Goal: Task Accomplishment & Management: Manage account settings

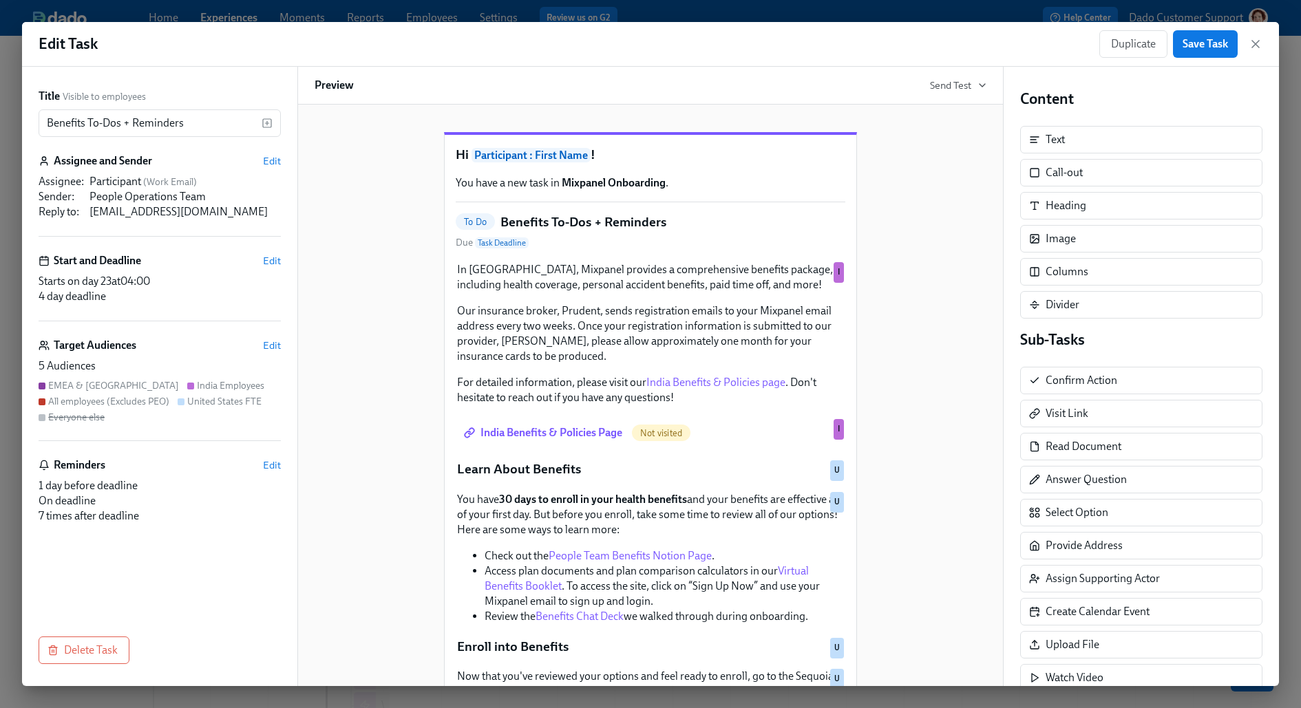
click at [275, 352] on div "Target Audiences Edit" at bounding box center [160, 345] width 242 height 15
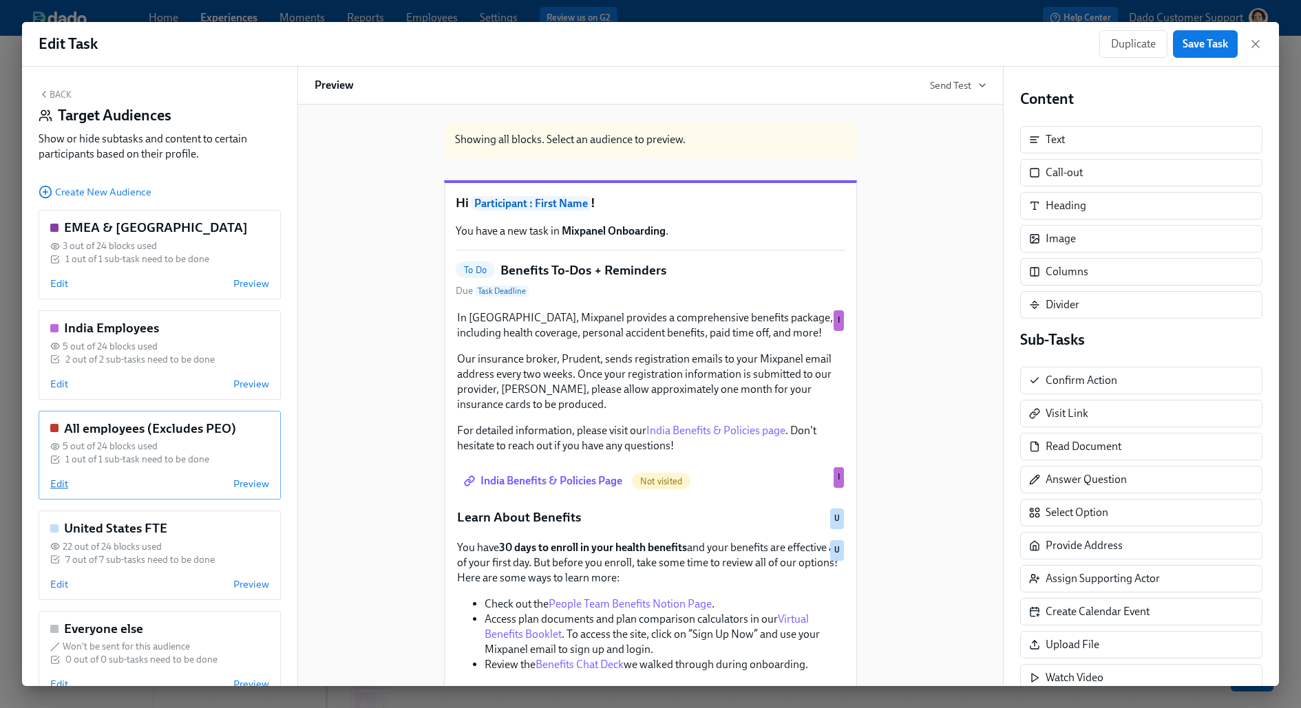
click at [59, 483] on span "Edit" at bounding box center [59, 484] width 18 height 14
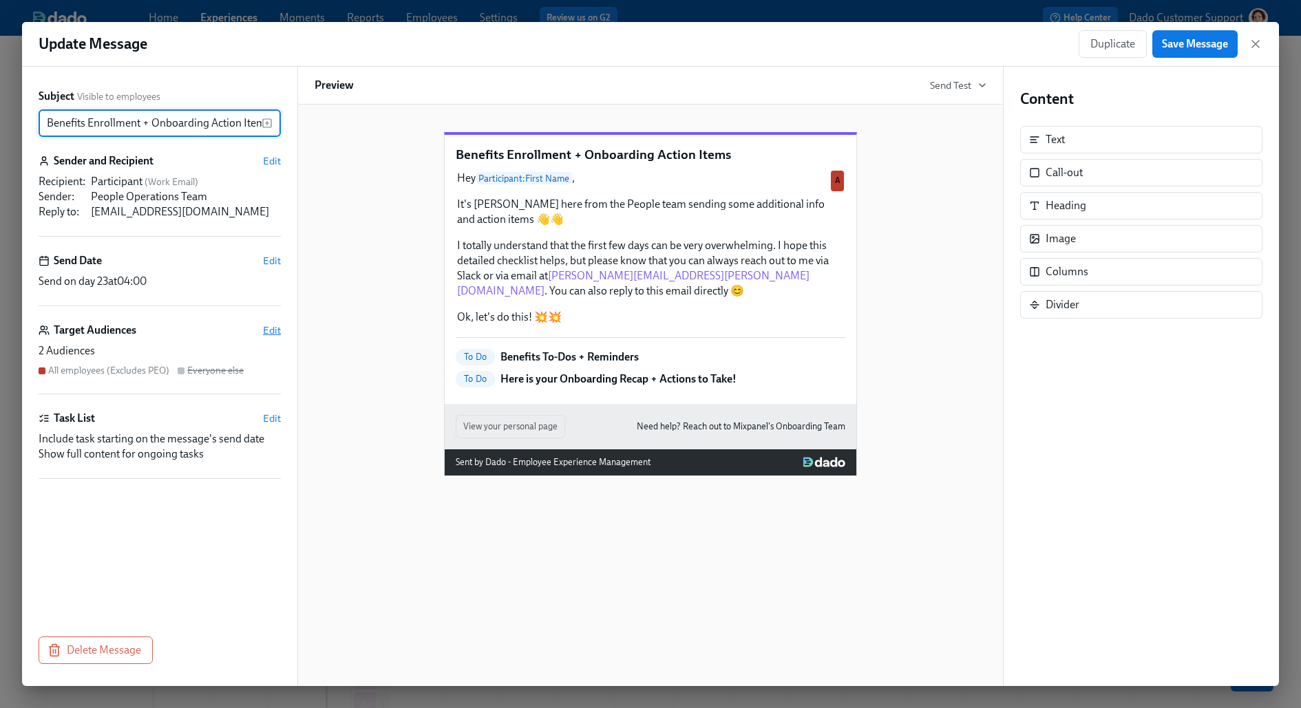
click at [267, 325] on span "Edit" at bounding box center [272, 331] width 18 height 14
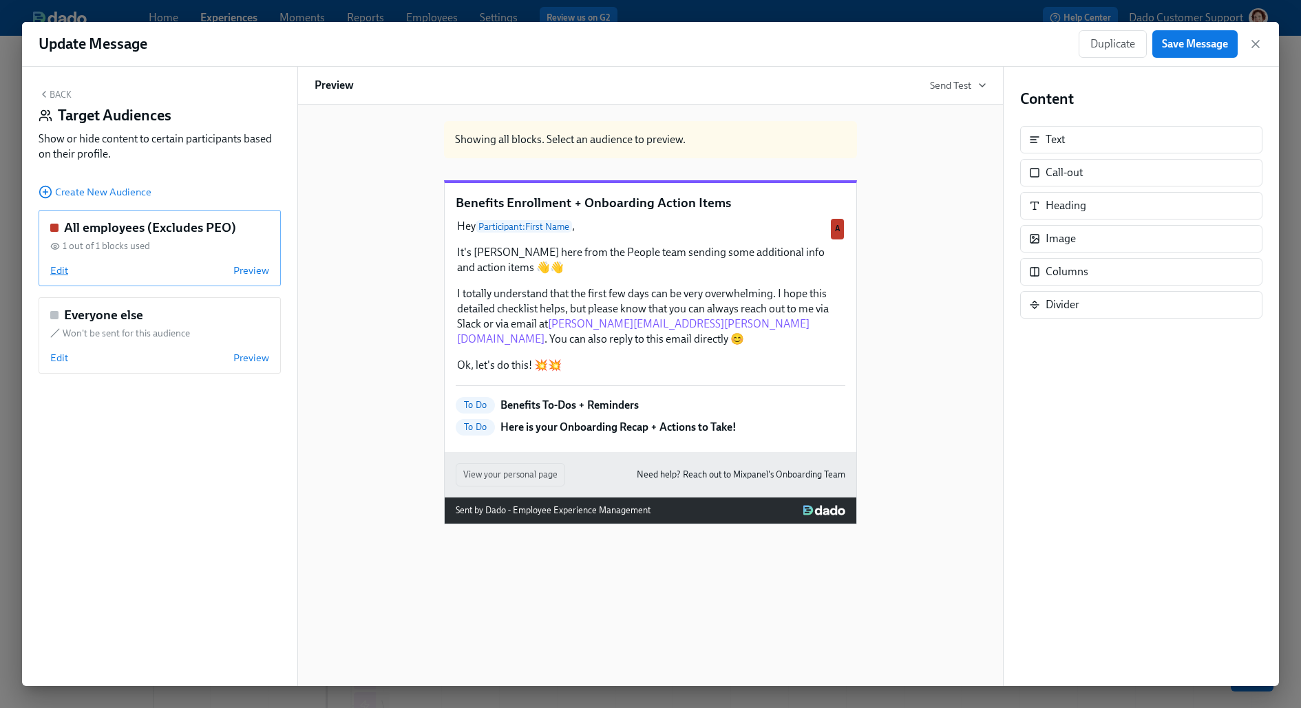
click at [57, 268] on span "Edit" at bounding box center [59, 271] width 18 height 14
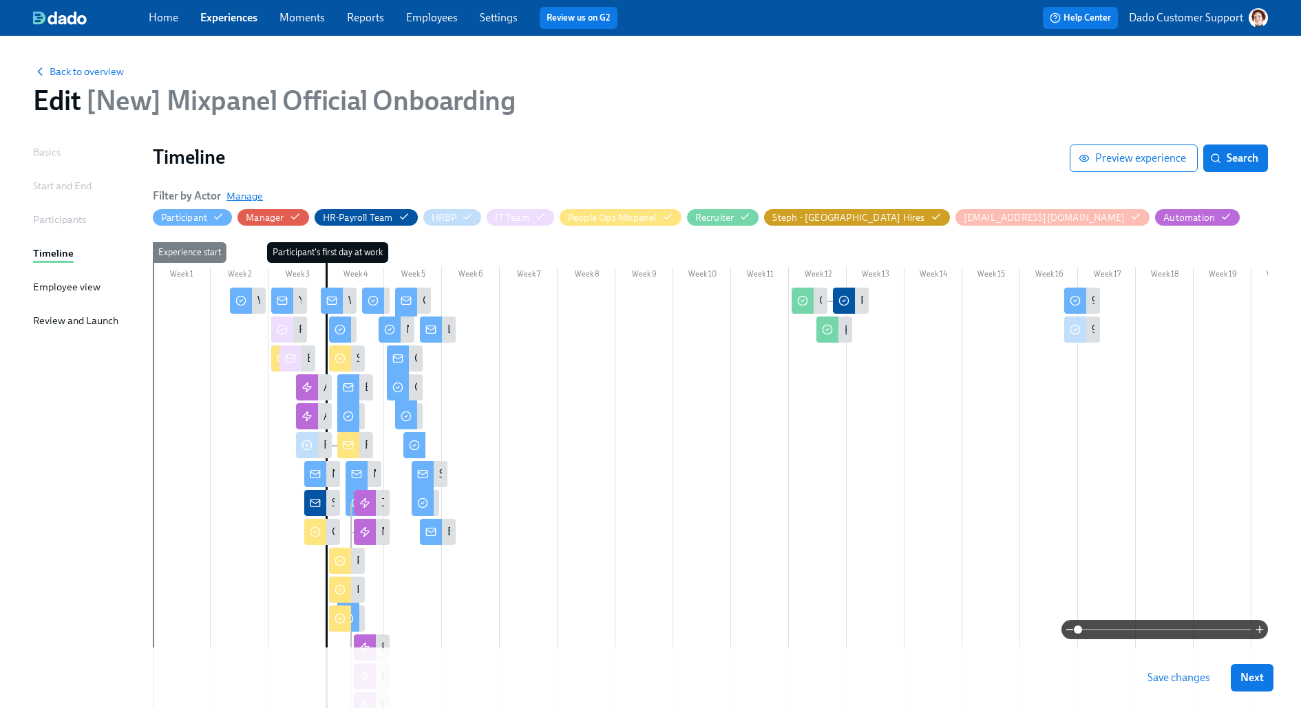
click at [248, 193] on span "Manage" at bounding box center [244, 196] width 36 height 14
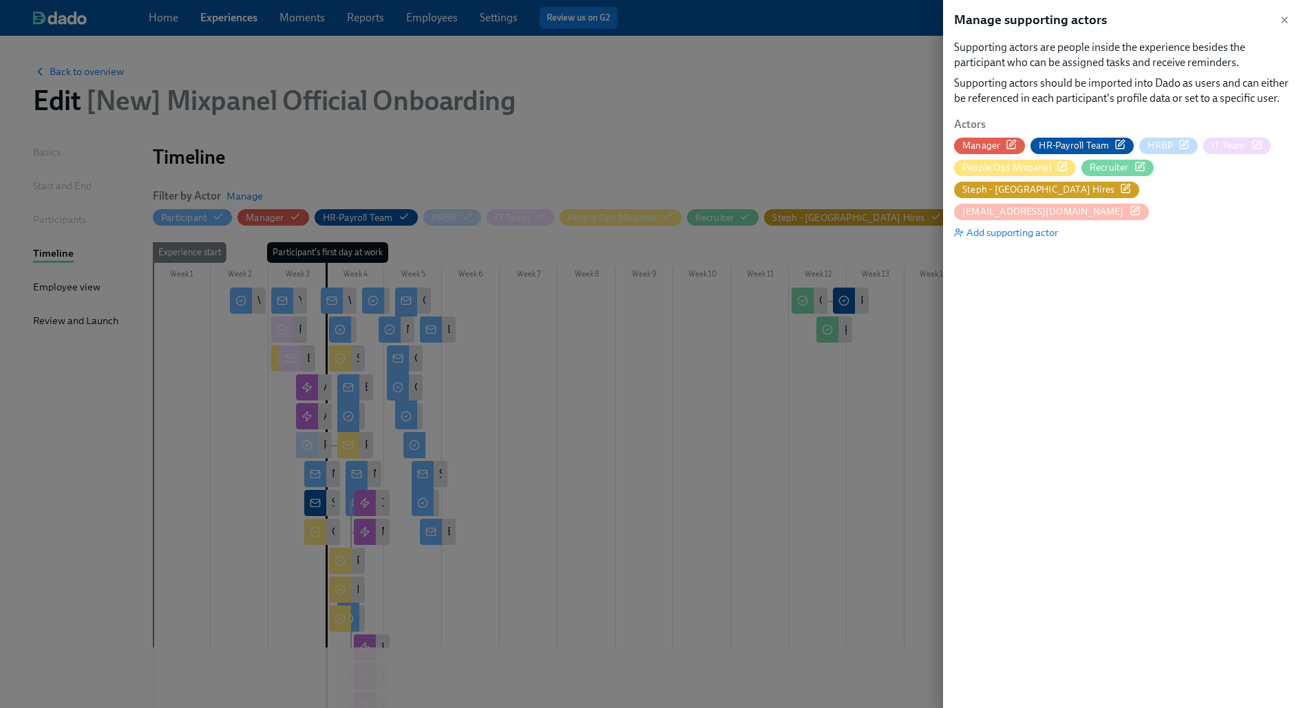
click at [1040, 142] on icon "button" at bounding box center [1119, 144] width 11 height 11
click at [1040, 146] on icon "button" at bounding box center [1186, 143] width 6 height 6
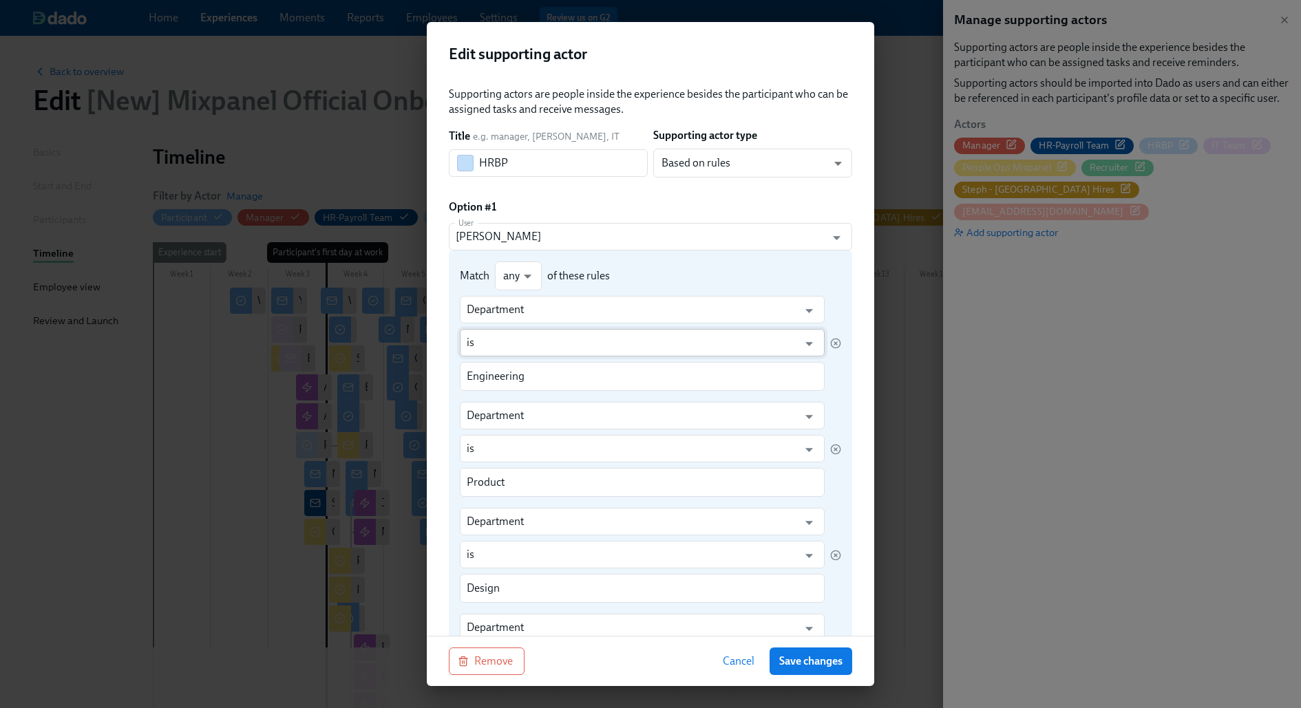
click at [768, 346] on input "is" at bounding box center [632, 343] width 331 height 28
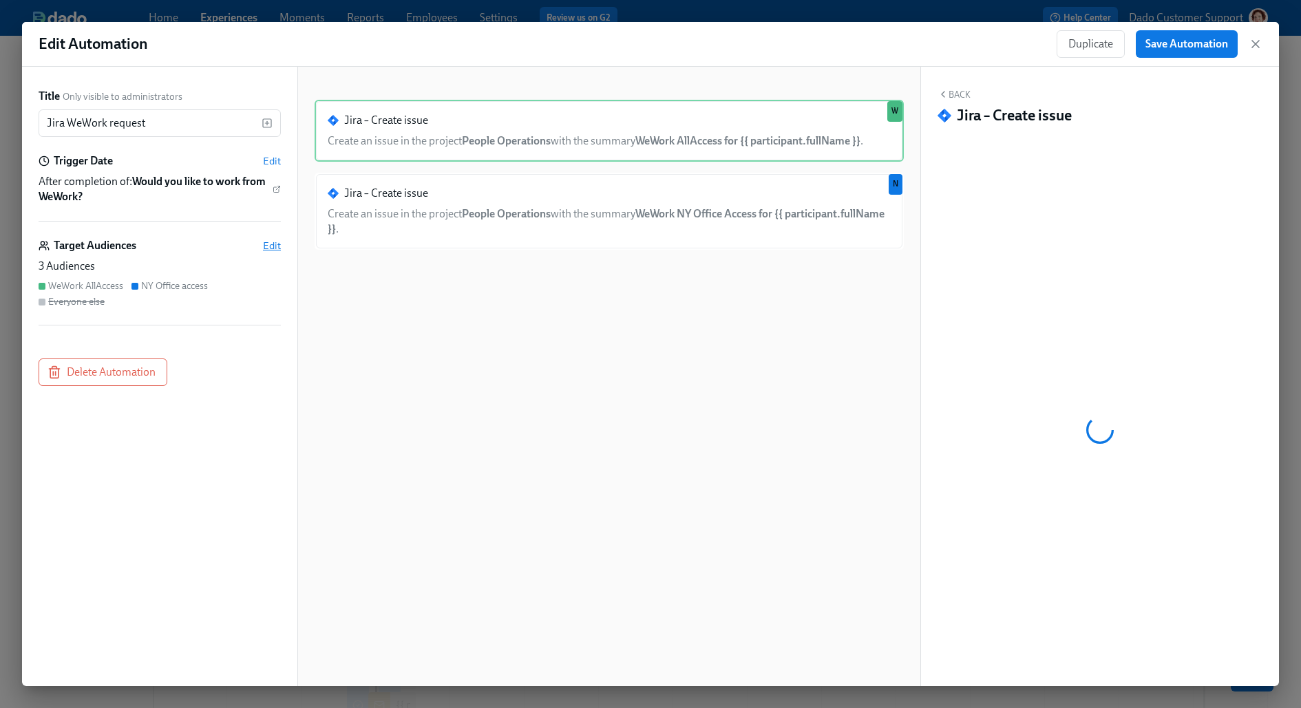
click at [271, 245] on span "Edit" at bounding box center [272, 246] width 18 height 14
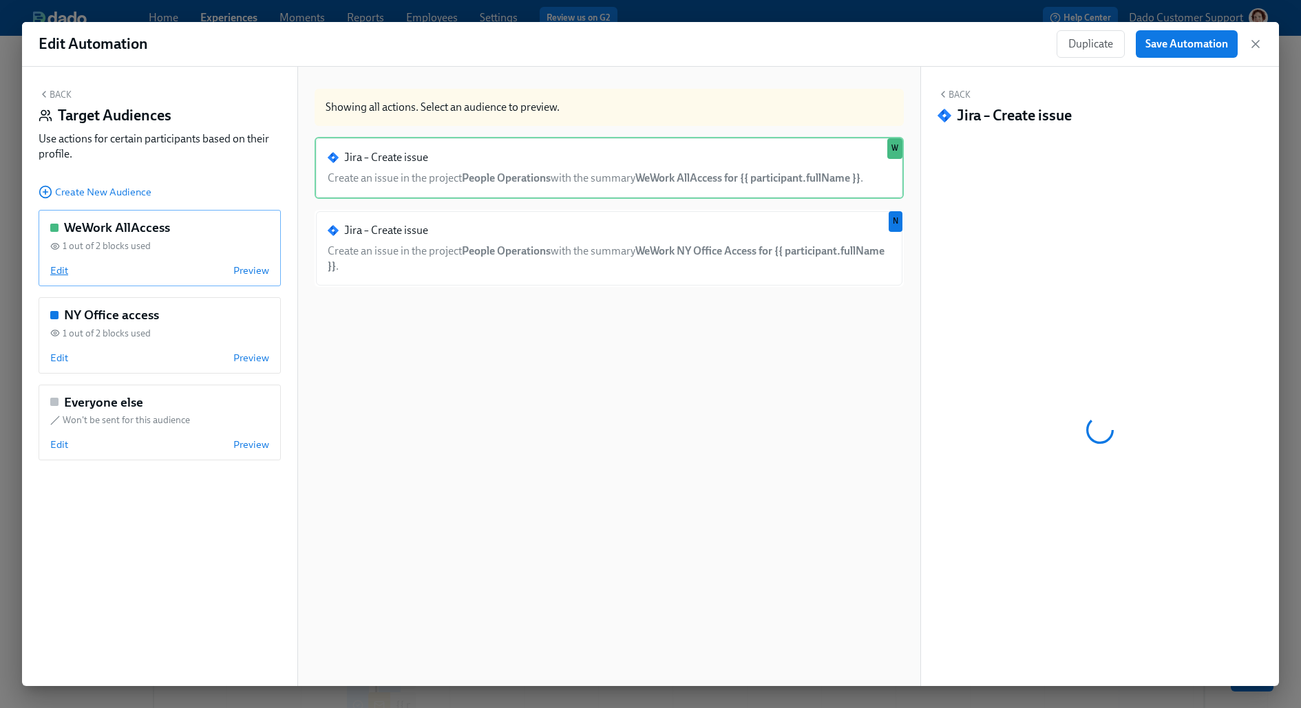
click at [58, 264] on span "Edit" at bounding box center [59, 271] width 18 height 14
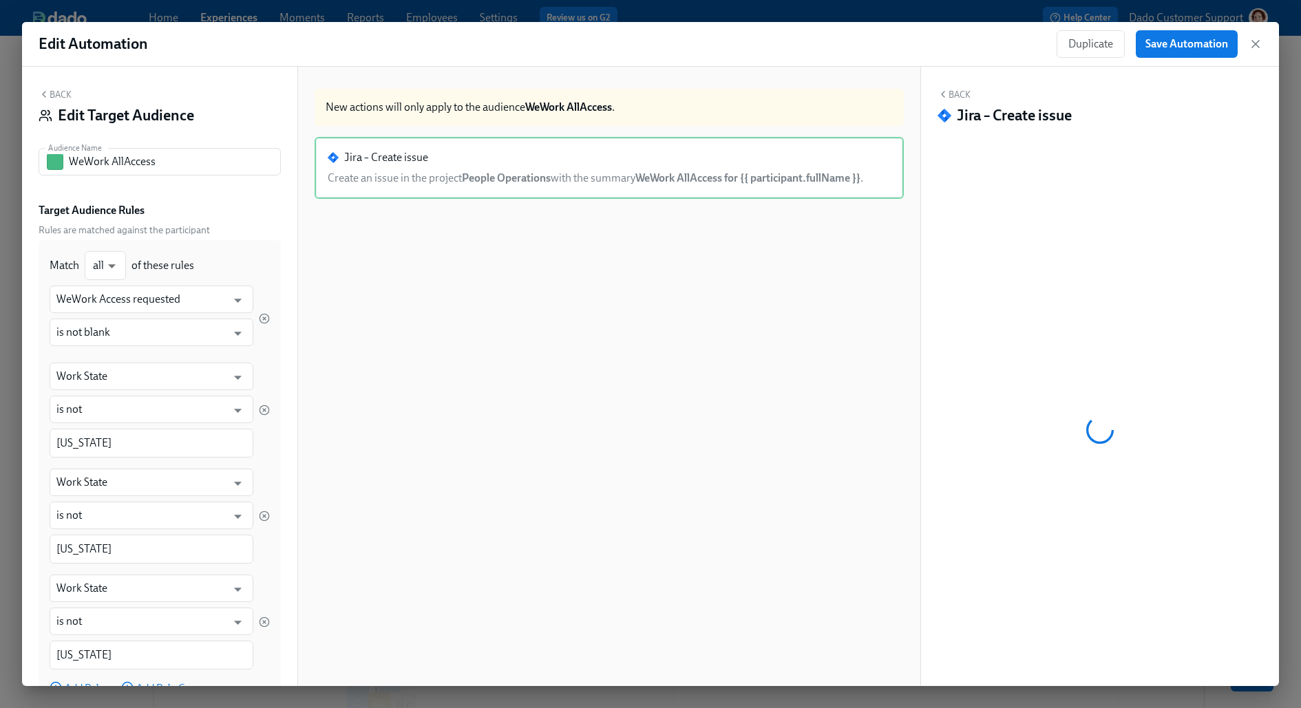
click at [56, 89] on button "Back" at bounding box center [55, 94] width 33 height 11
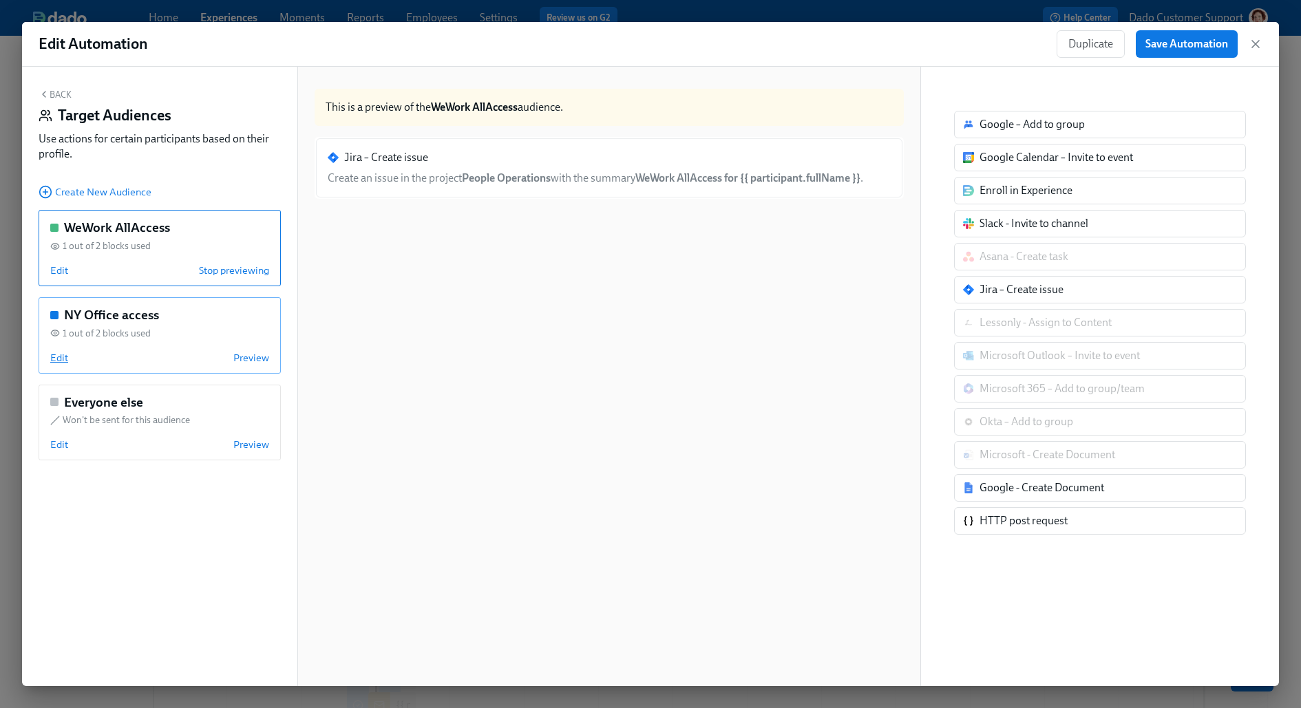
click at [54, 357] on span "Edit" at bounding box center [59, 358] width 18 height 14
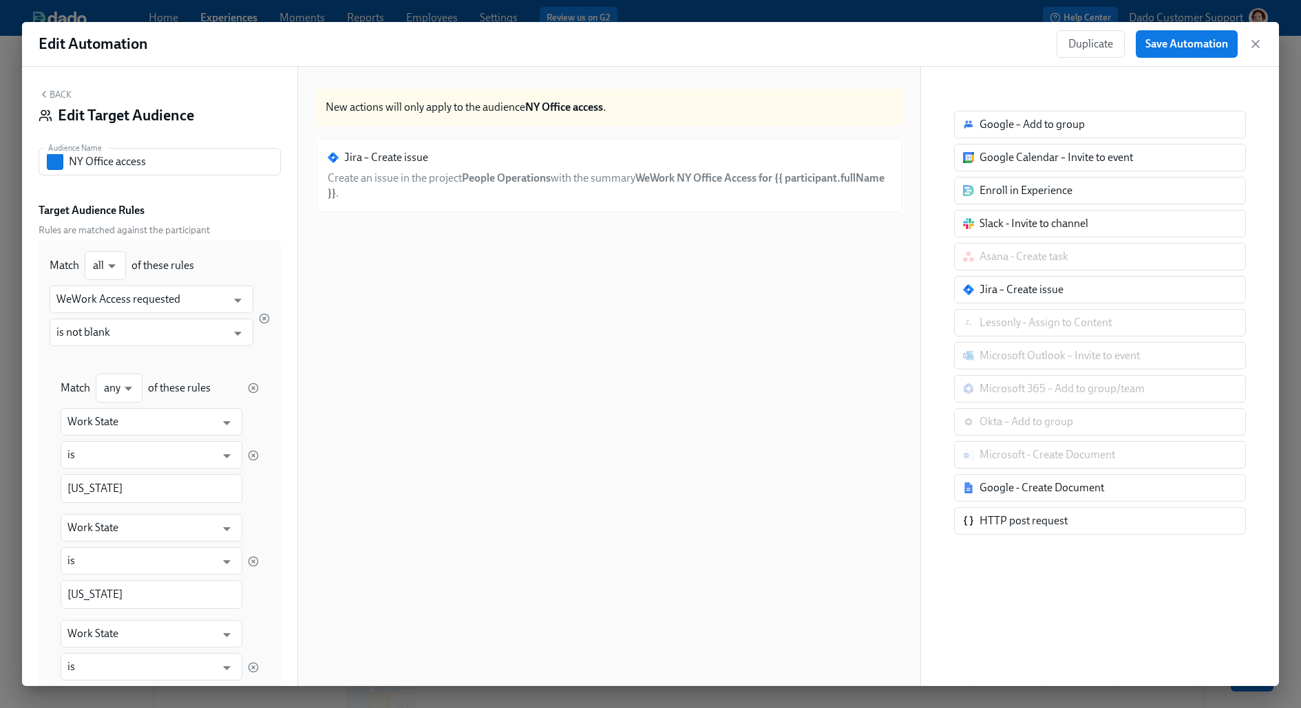
click at [62, 93] on button "Back" at bounding box center [55, 94] width 33 height 11
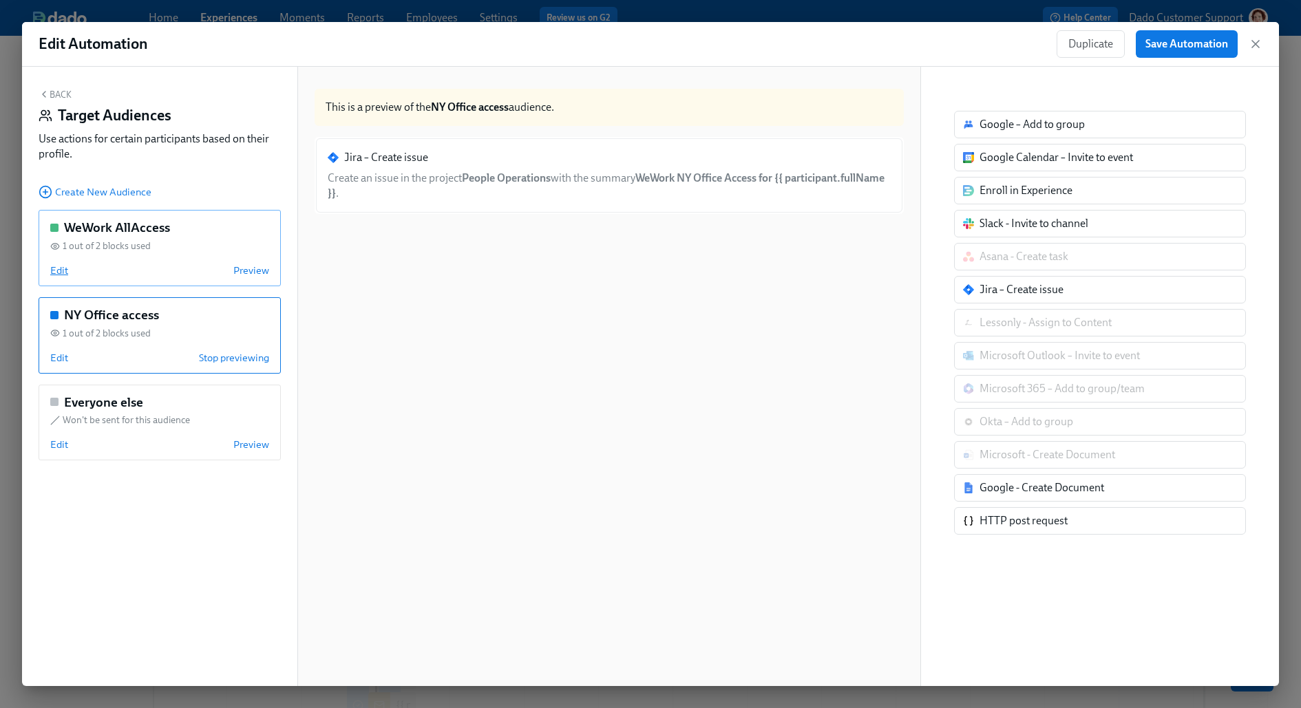
click at [57, 268] on span "Edit" at bounding box center [59, 271] width 18 height 14
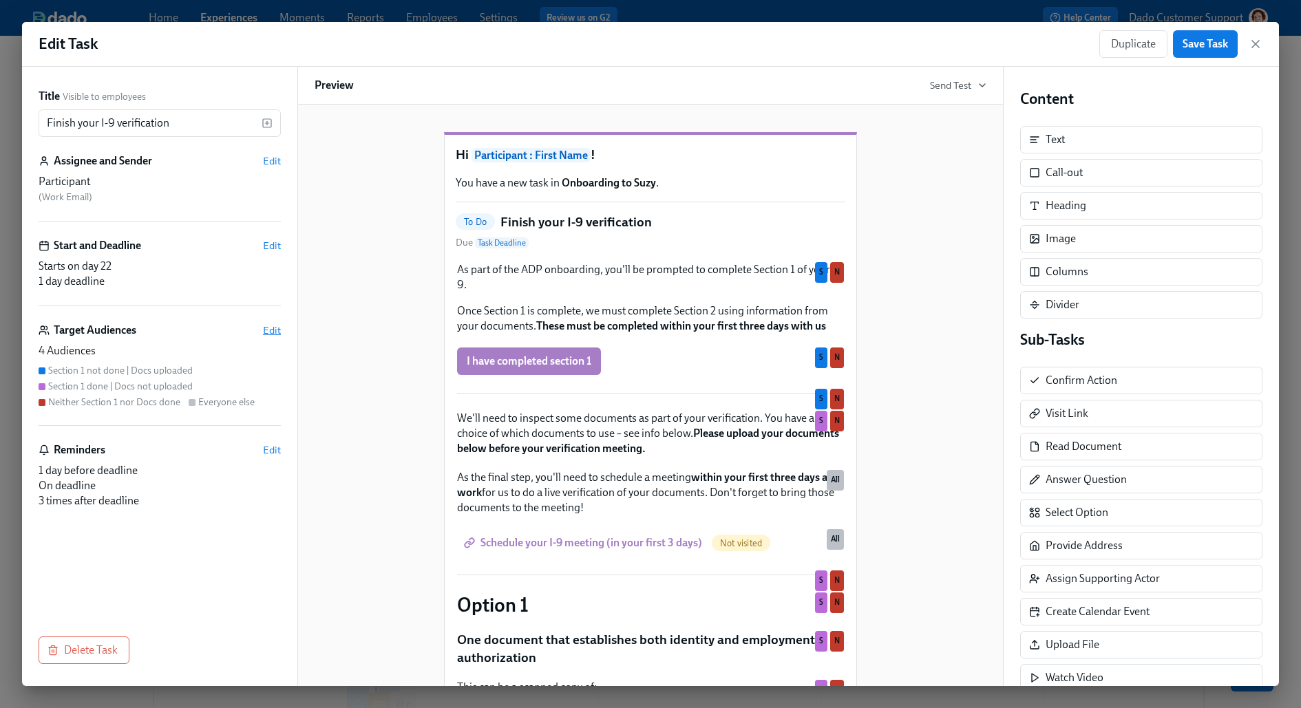
click at [273, 330] on span "Edit" at bounding box center [272, 331] width 18 height 14
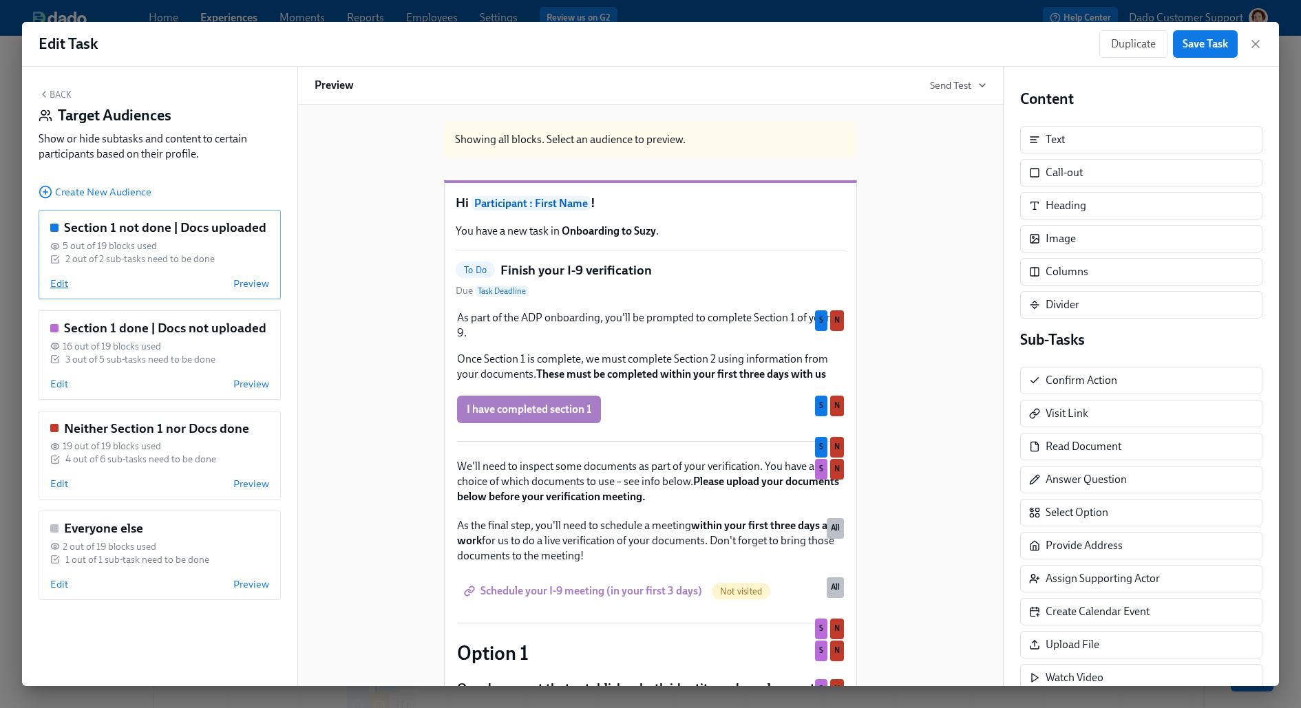
click at [55, 286] on span "Edit" at bounding box center [59, 284] width 18 height 14
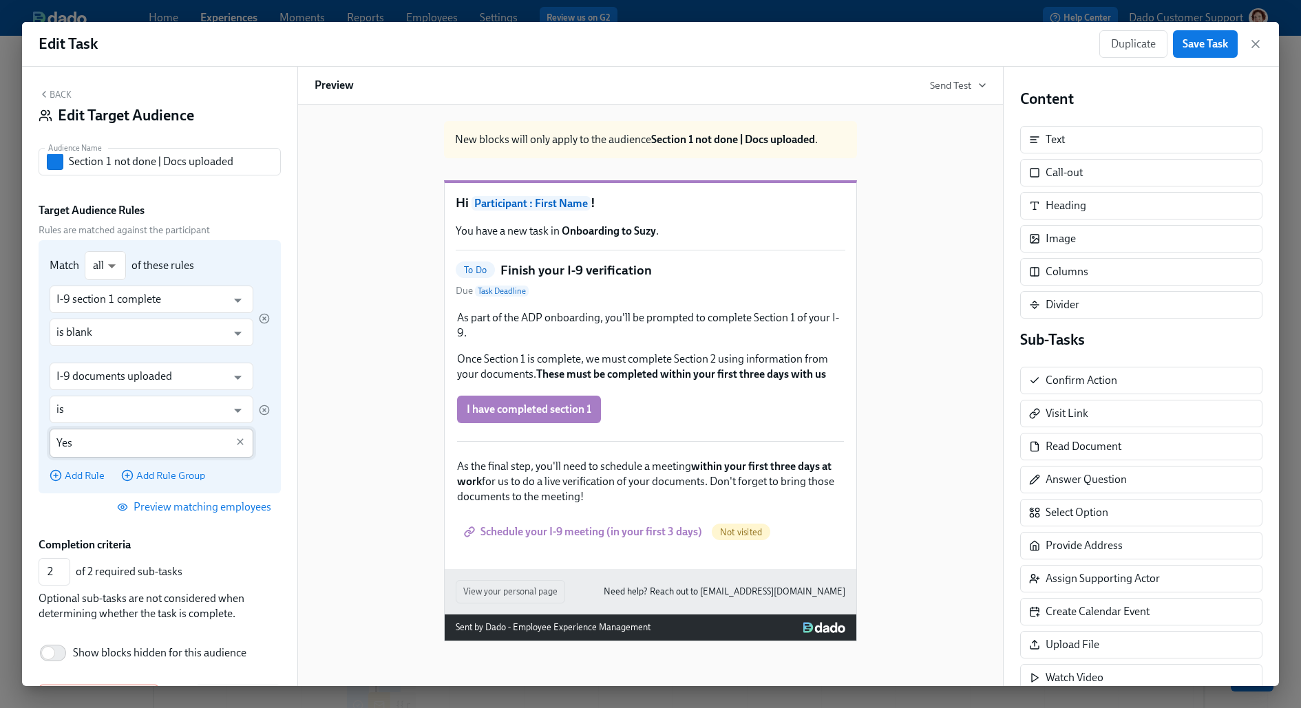
click at [112, 431] on input "Yes" at bounding box center [141, 443] width 170 height 29
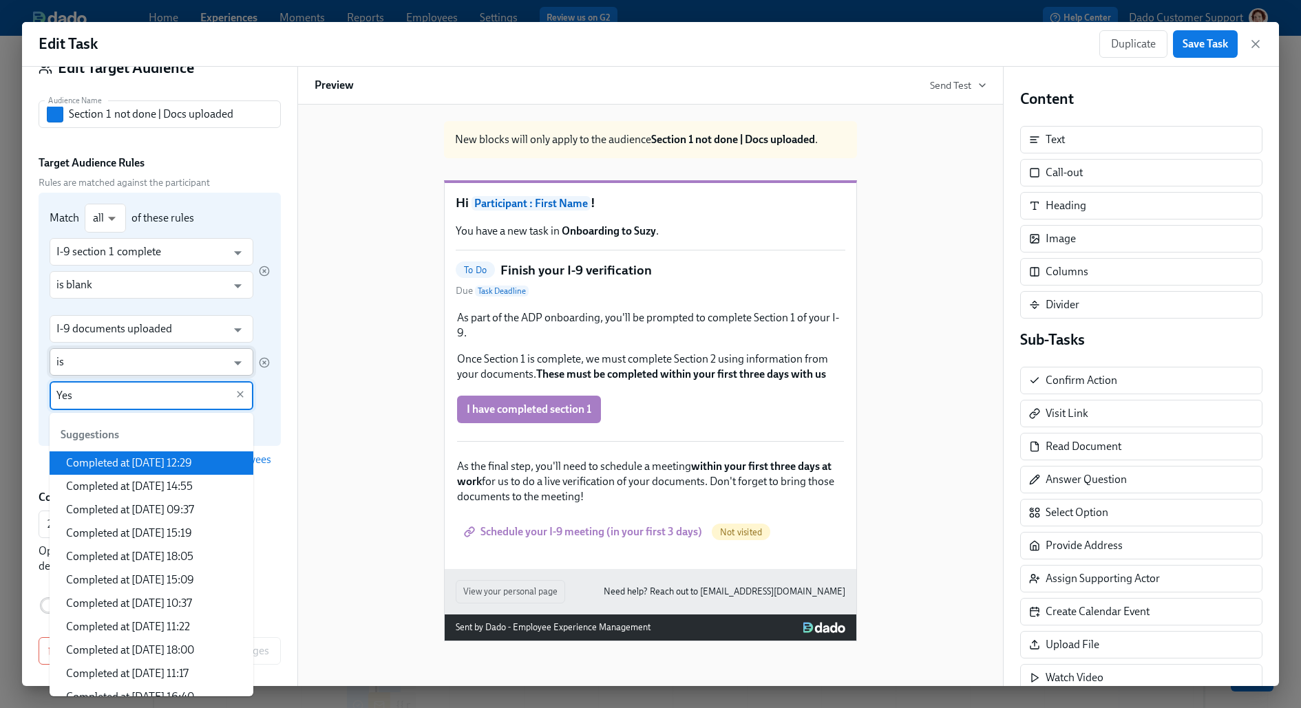
click at [200, 354] on input "is" at bounding box center [141, 362] width 170 height 28
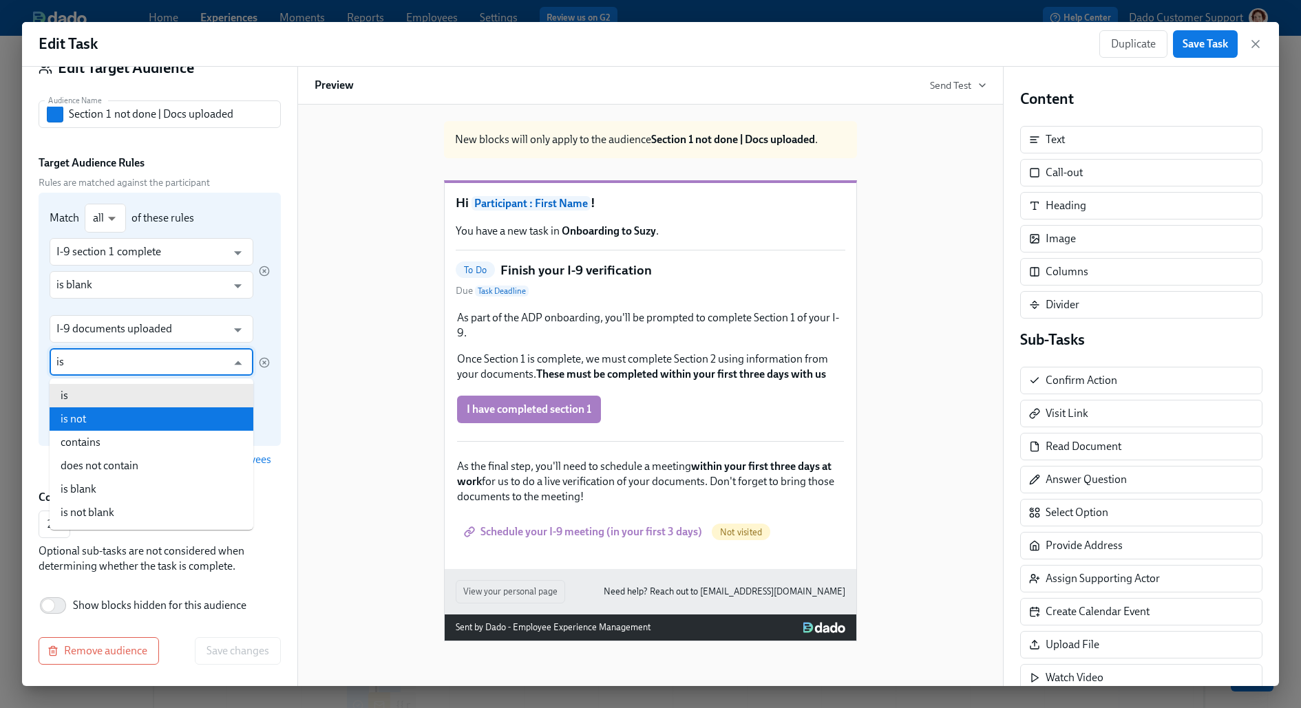
click at [275, 303] on div "Match all all ​ of these rules I-9 section 1 complete ​ is blank ​ I-9 document…" at bounding box center [160, 319] width 242 height 253
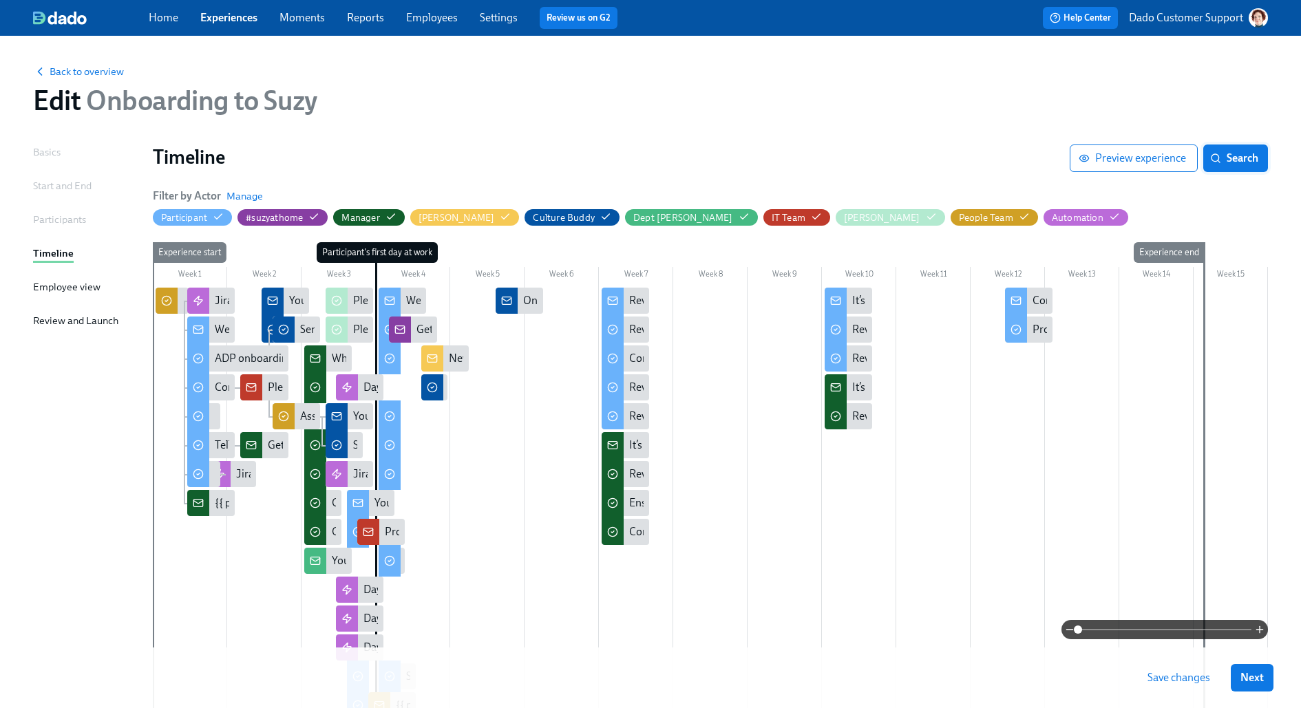
click at [1040, 156] on span "Search" at bounding box center [1235, 158] width 45 height 14
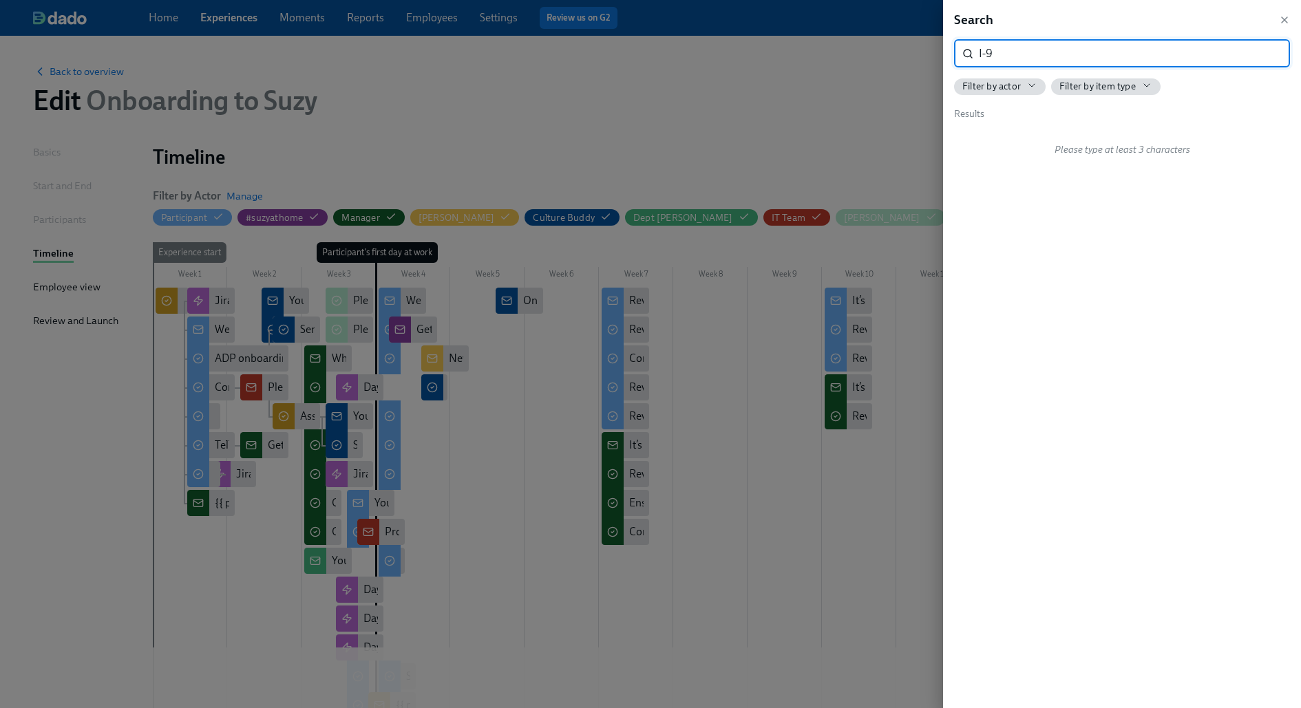
type input "I-9"
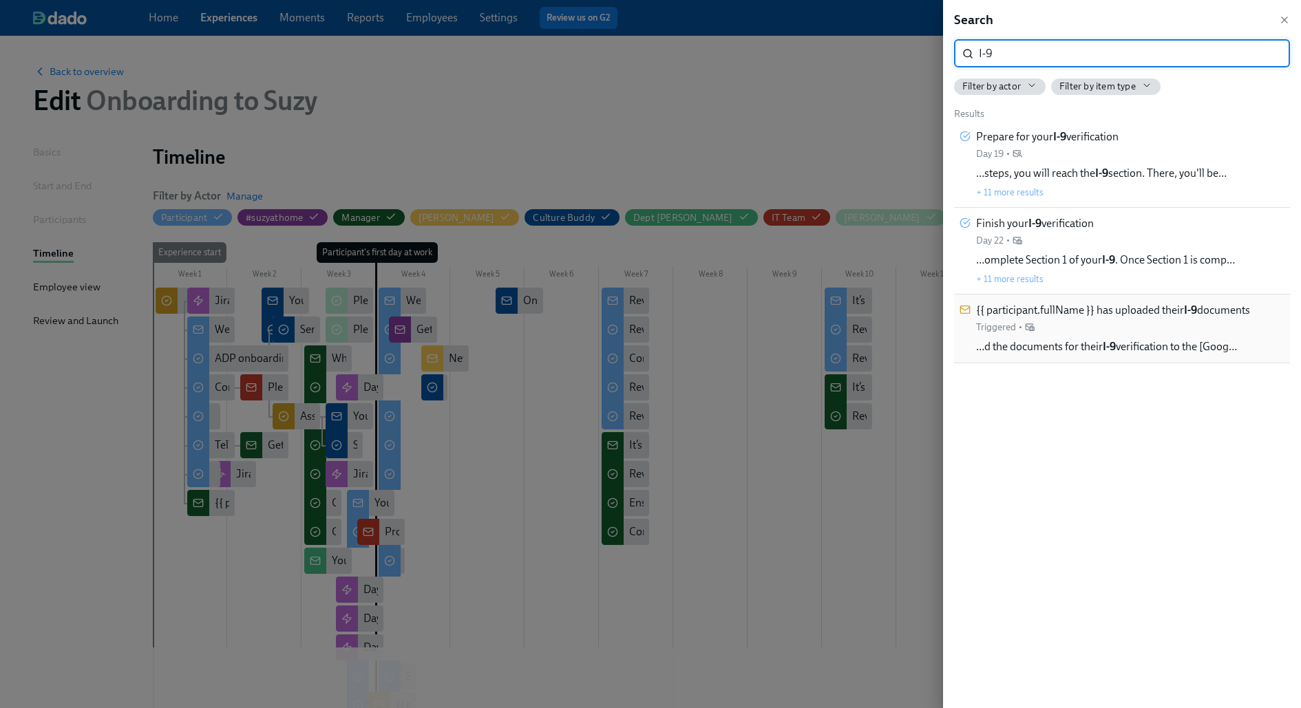
click at [1040, 332] on div "{{ participant.fullName }} has uploaded their I-9 documents Triggered •" at bounding box center [1113, 318] width 274 height 31
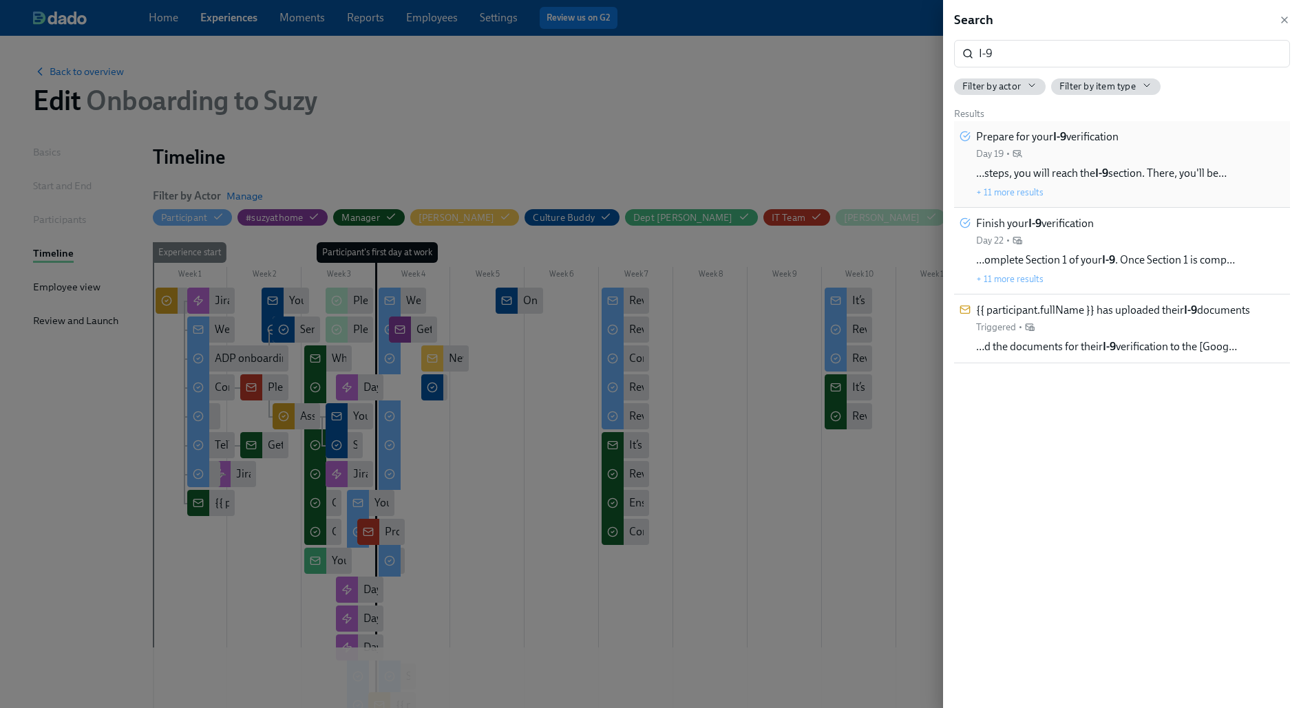
click at [1040, 163] on div "Prepare for your I-9 verification Day 19 • …steps, you will reach the I-9 secti…" at bounding box center [1101, 164] width 251 height 70
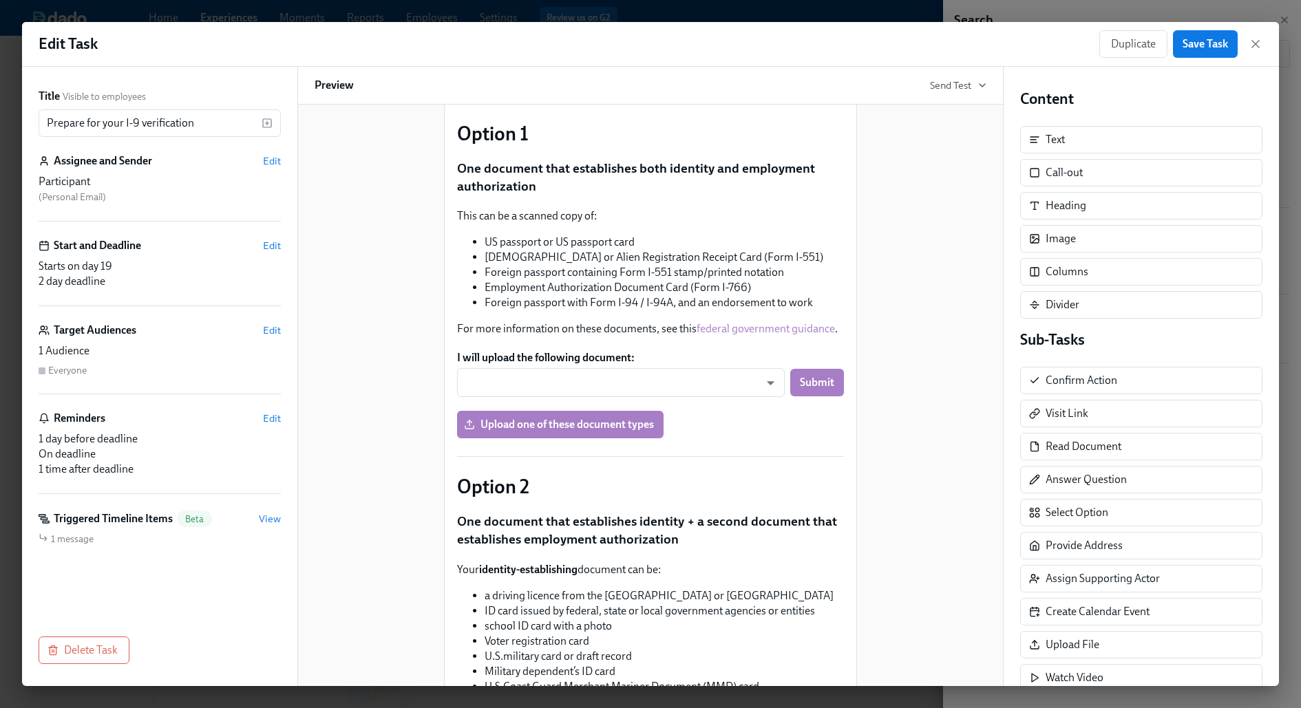
scroll to position [372, 0]
